Goal: Transaction & Acquisition: Purchase product/service

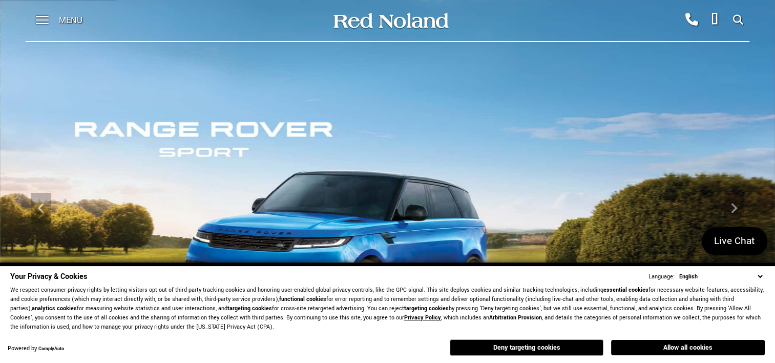
click at [758, 276] on select "English Spanish / Español English / [GEOGRAPHIC_DATA] Korean / 한국어 Vietnamese /…" at bounding box center [721, 277] width 88 height 10
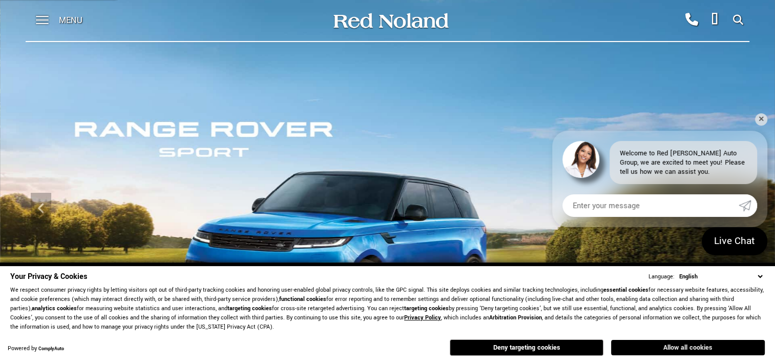
click at [670, 345] on button "Allow all cookies" at bounding box center [688, 347] width 154 height 15
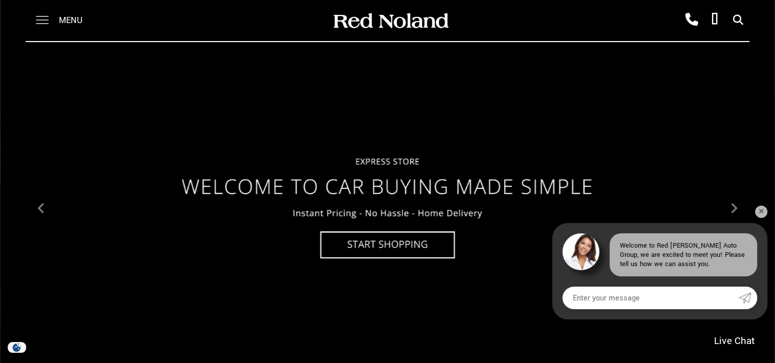
click at [41, 22] on span at bounding box center [42, 20] width 13 height 41
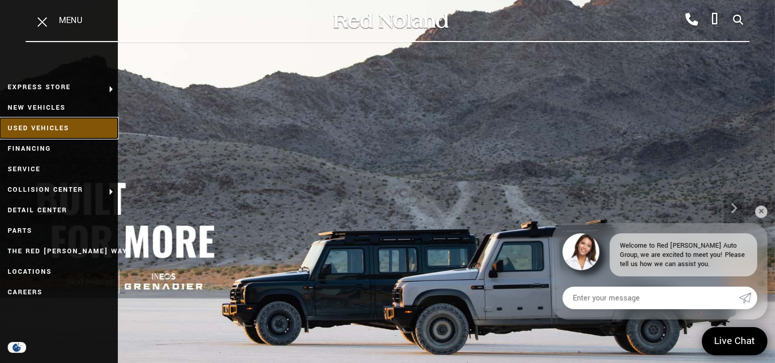
click at [48, 128] on link "Used Vehicles" at bounding box center [59, 128] width 118 height 20
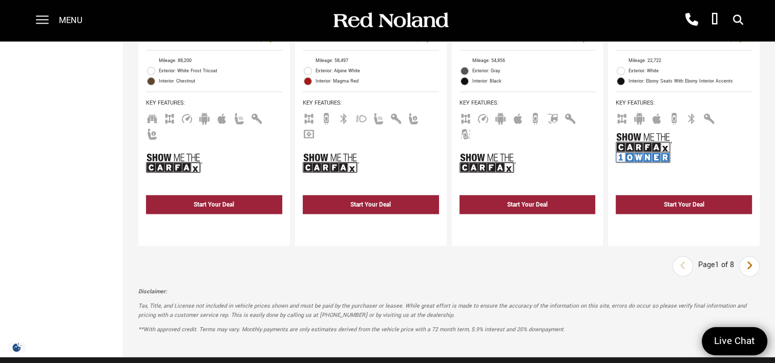
scroll to position [2259, 0]
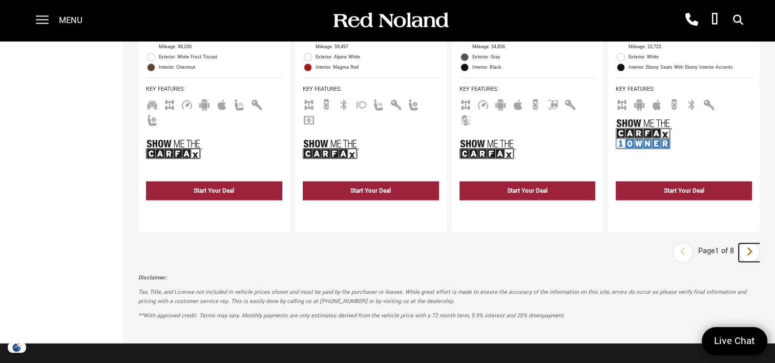
click at [753, 243] on icon "next page" at bounding box center [750, 251] width 7 height 16
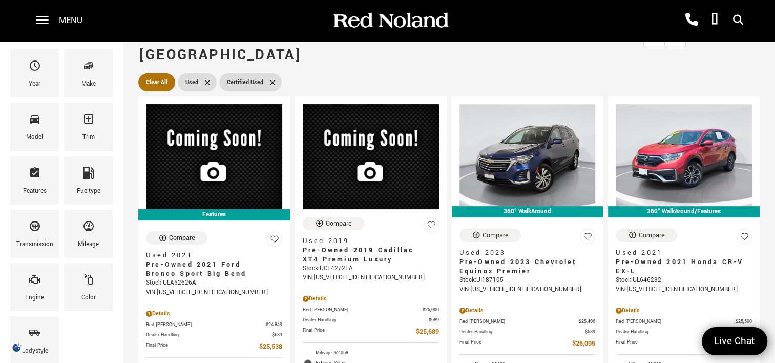
scroll to position [102, 0]
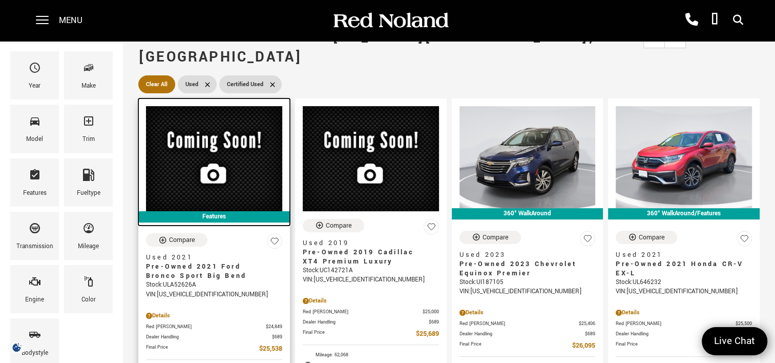
click at [200, 126] on img at bounding box center [214, 158] width 136 height 105
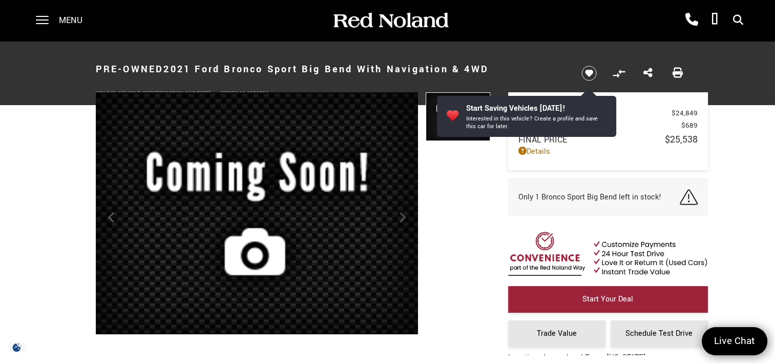
click at [464, 207] on div at bounding box center [458, 218] width 65 height 252
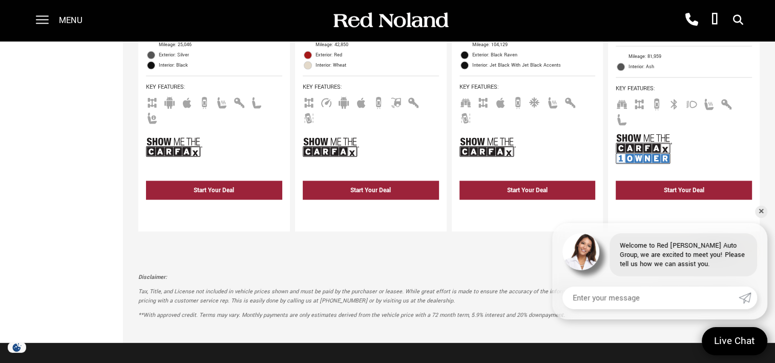
scroll to position [2234, 0]
